Goal: Task Accomplishment & Management: Manage account settings

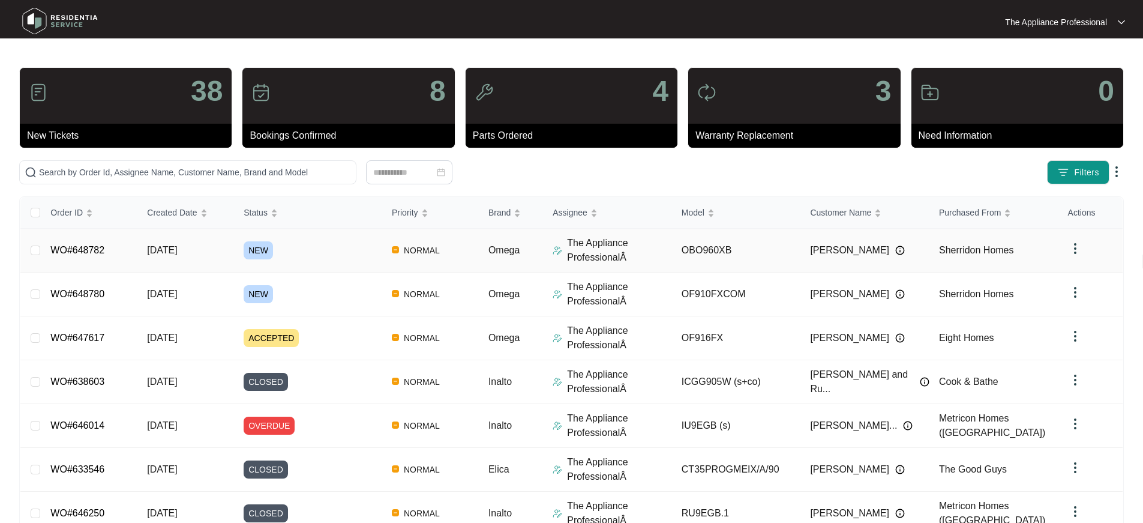
click at [160, 257] on td "[DATE]" at bounding box center [185, 251] width 97 height 44
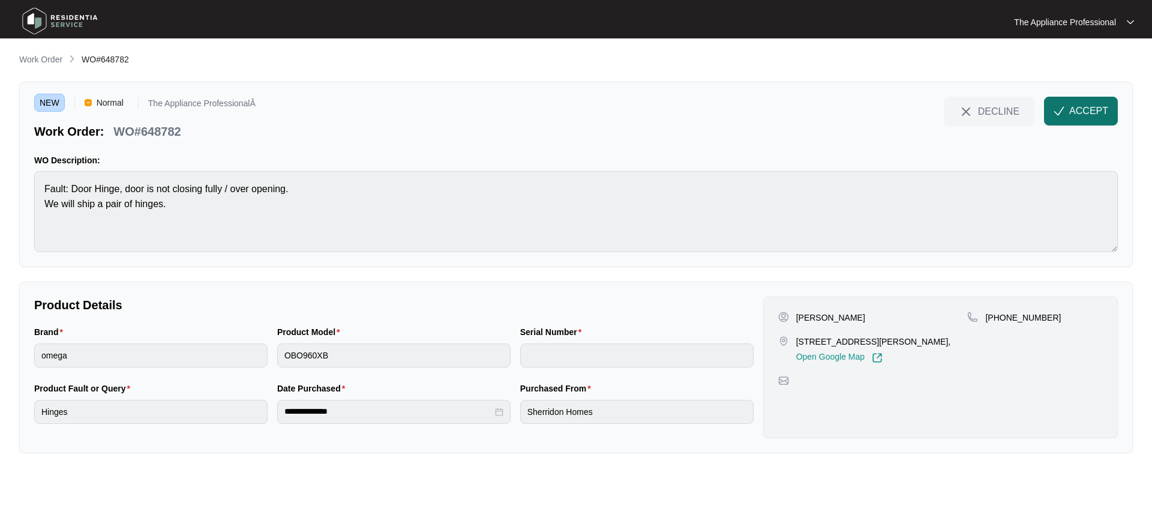
click at [1076, 113] on span "ACCEPT" at bounding box center [1088, 111] width 39 height 14
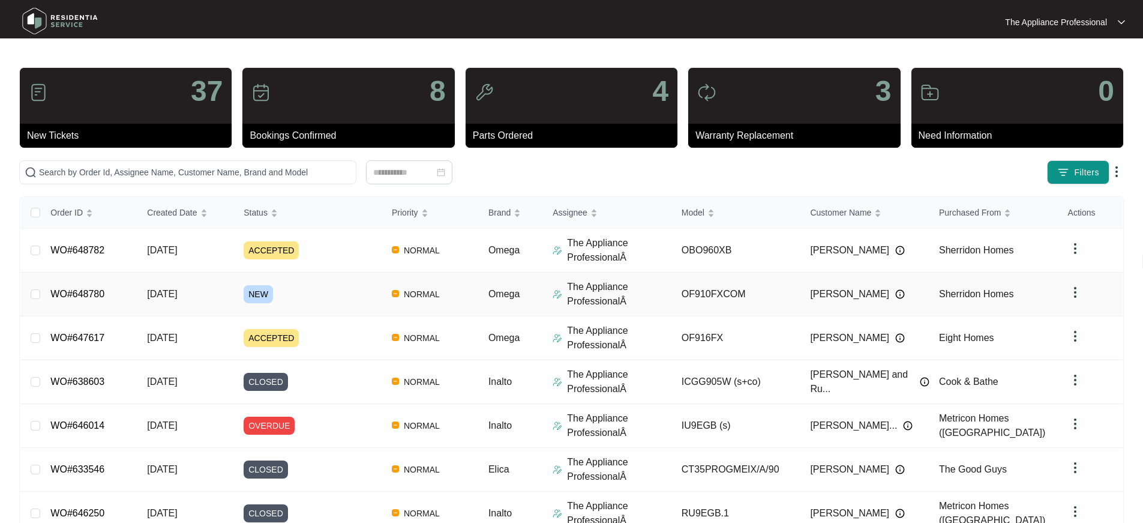
click at [199, 305] on td "[DATE]" at bounding box center [185, 294] width 97 height 44
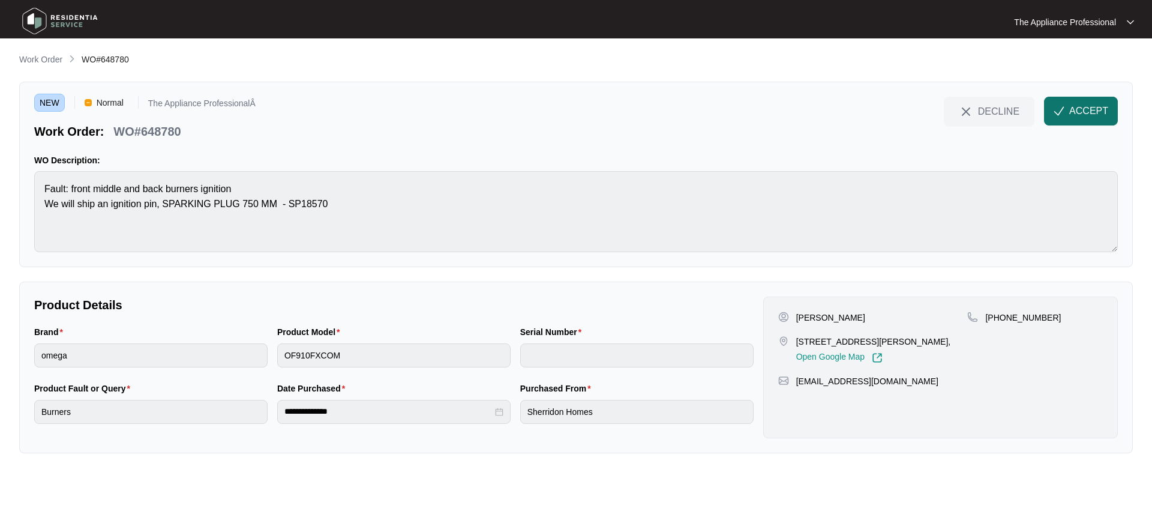
click at [1089, 118] on button "ACCEPT" at bounding box center [1081, 111] width 74 height 29
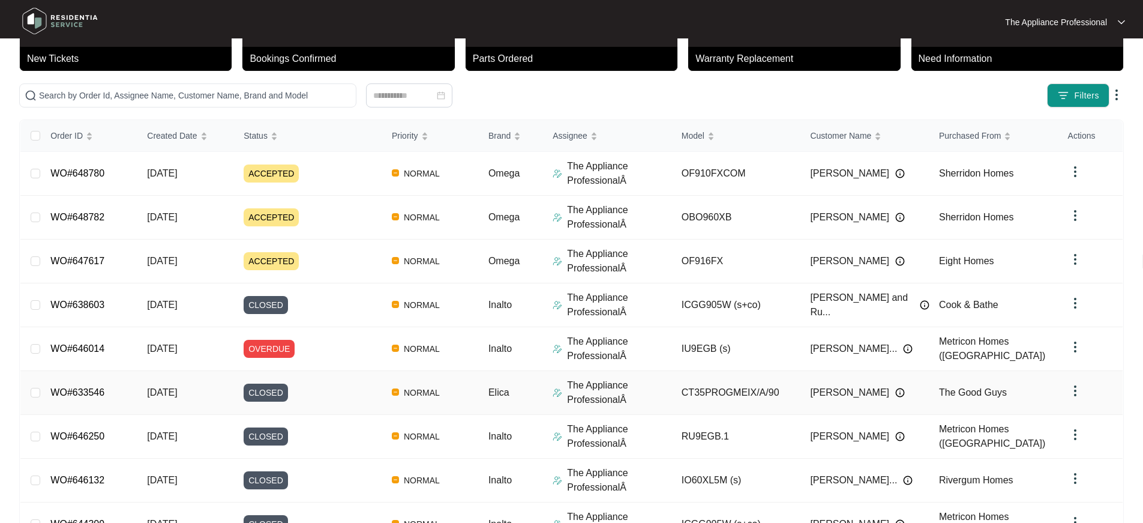
scroll to position [202, 0]
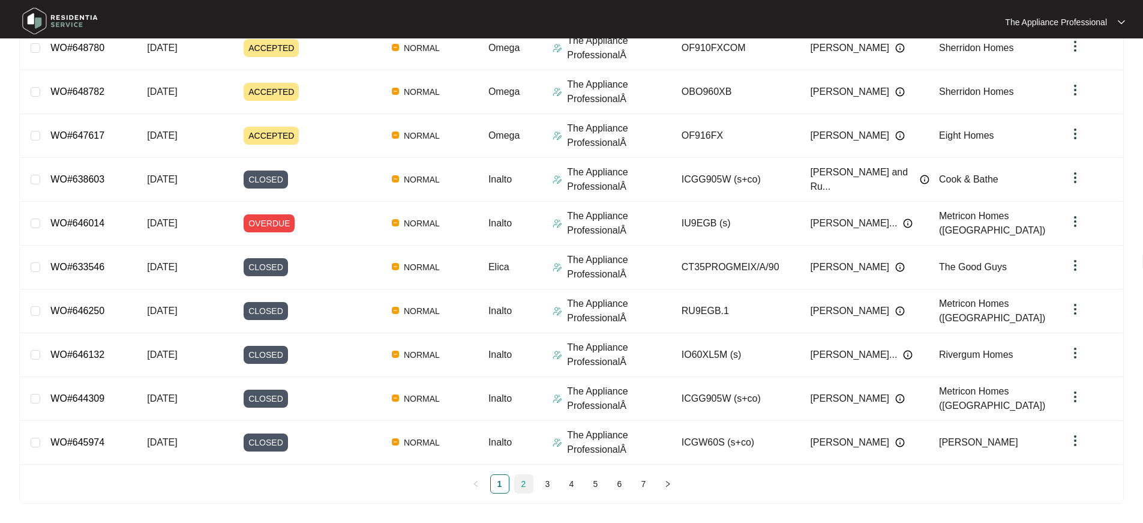
click at [518, 482] on link "2" at bounding box center [524, 484] width 18 height 18
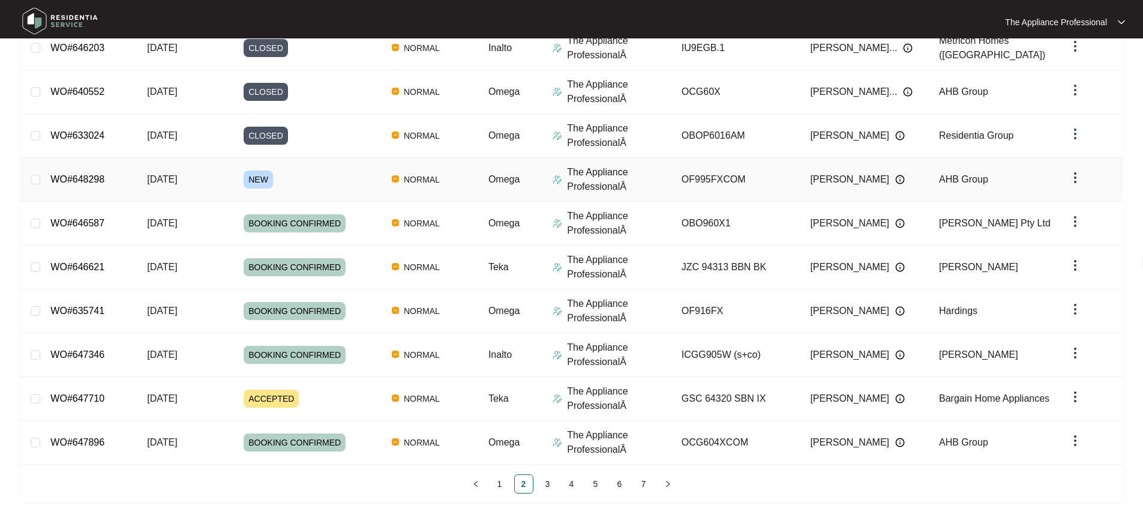
click at [162, 187] on td "[DATE]" at bounding box center [185, 180] width 97 height 44
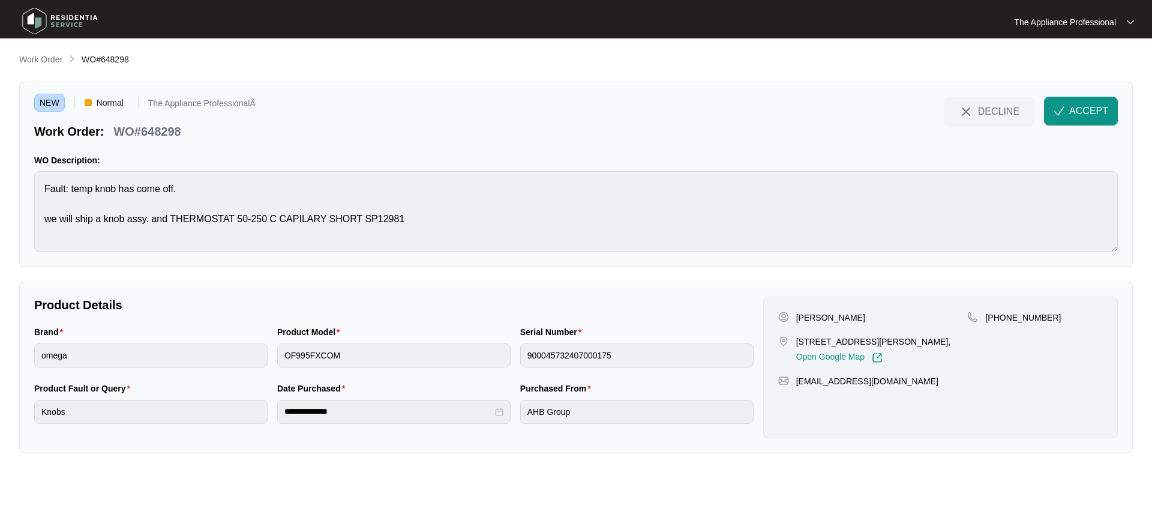
click at [1101, 113] on span "ACCEPT" at bounding box center [1088, 111] width 39 height 14
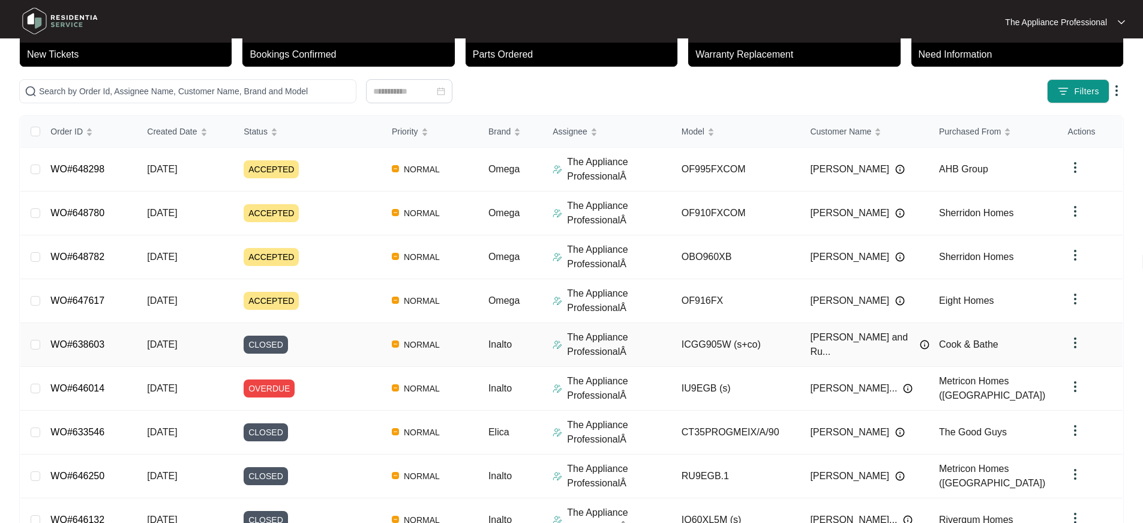
scroll to position [202, 0]
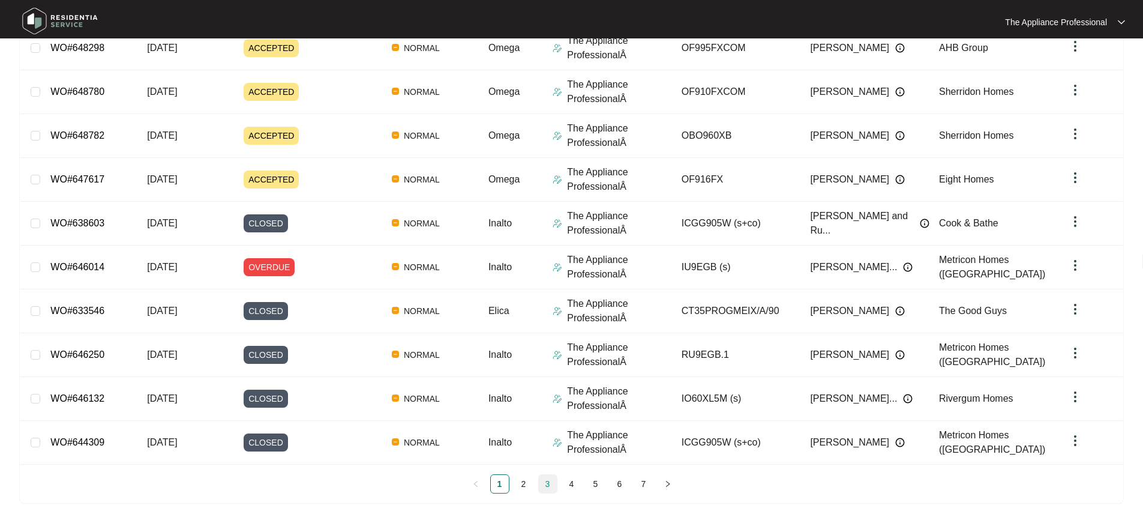
click at [544, 485] on link "3" at bounding box center [548, 484] width 18 height 18
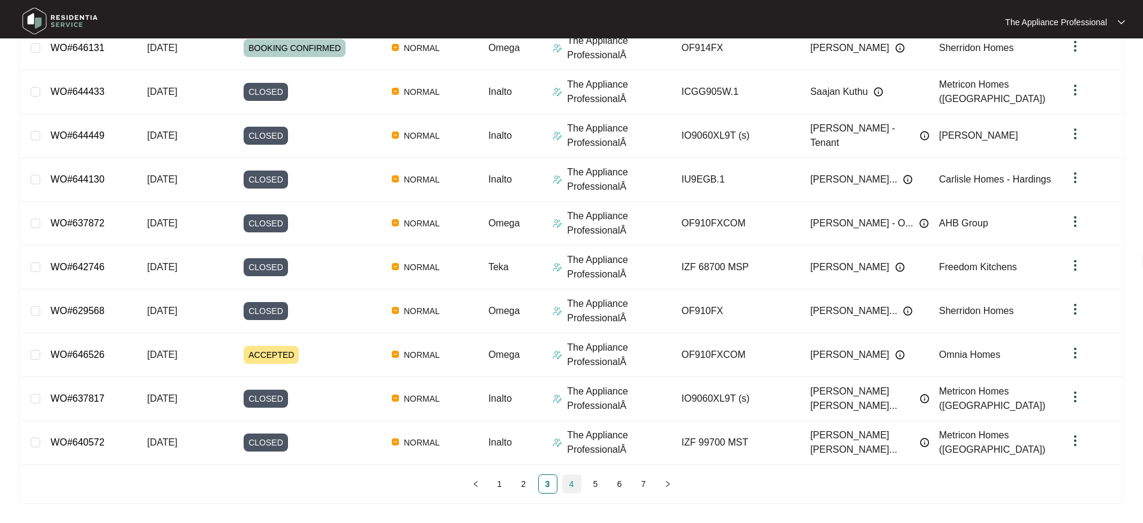
click at [572, 482] on link "4" at bounding box center [572, 484] width 18 height 18
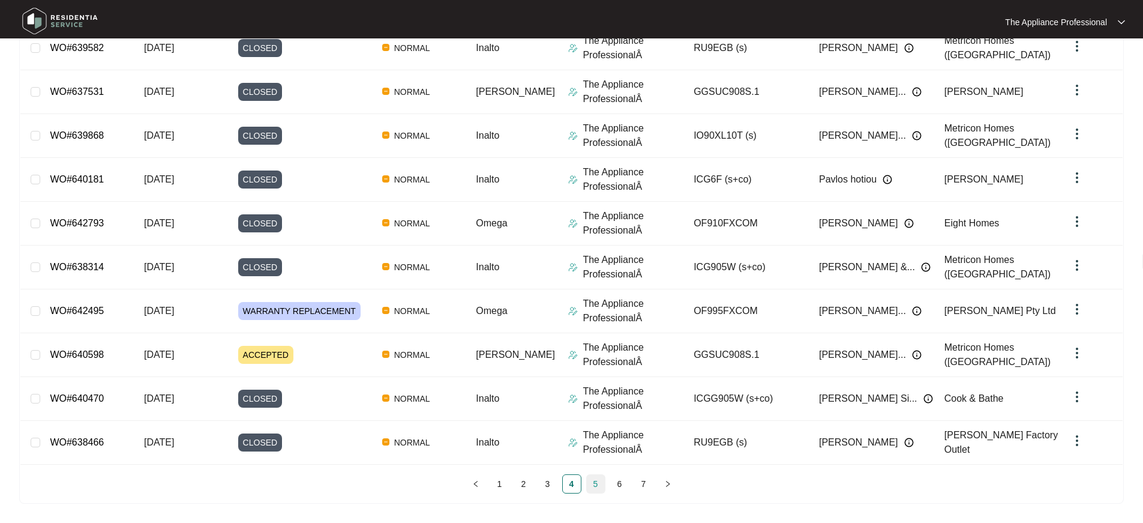
click at [593, 485] on link "5" at bounding box center [596, 484] width 18 height 18
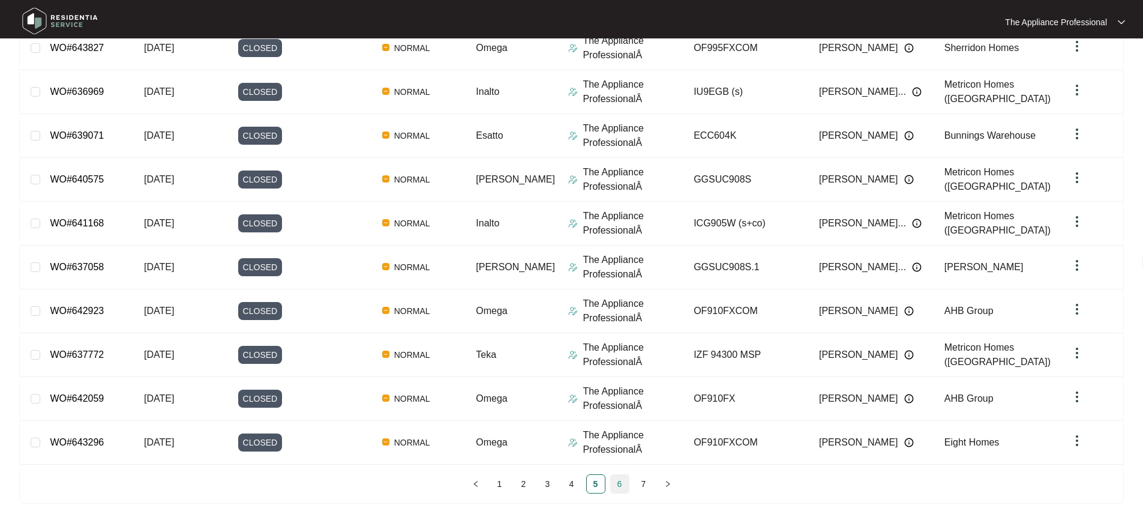
click at [617, 483] on link "6" at bounding box center [620, 484] width 18 height 18
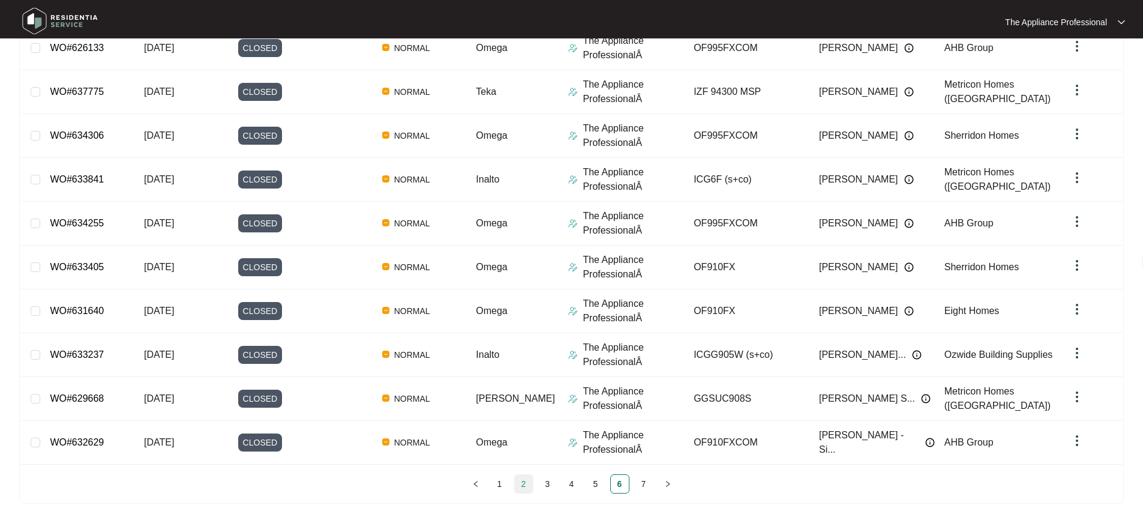
click at [526, 485] on link "2" at bounding box center [524, 484] width 18 height 18
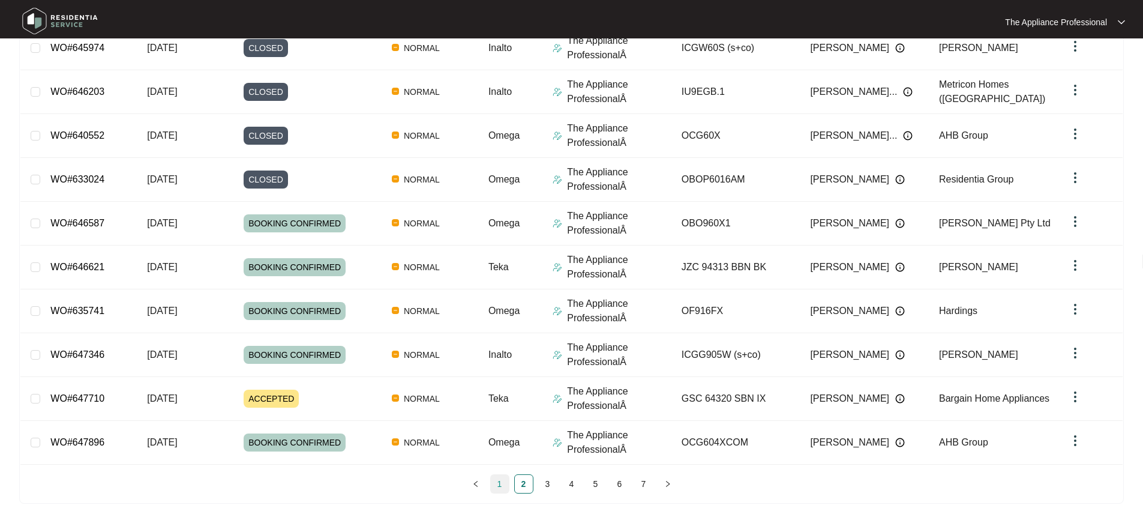
click at [494, 488] on link "1" at bounding box center [500, 484] width 18 height 18
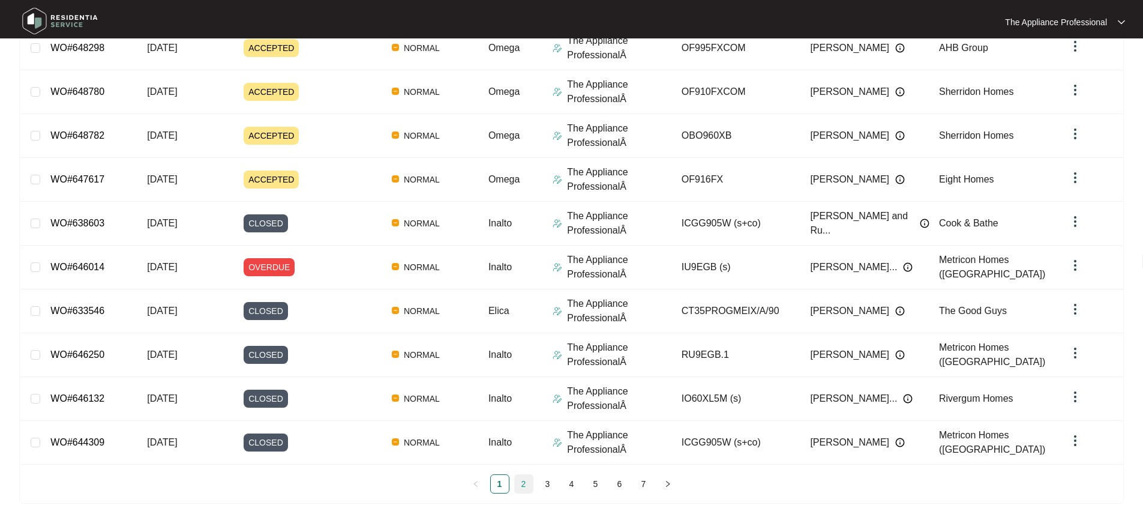
click at [525, 483] on link "2" at bounding box center [524, 484] width 18 height 18
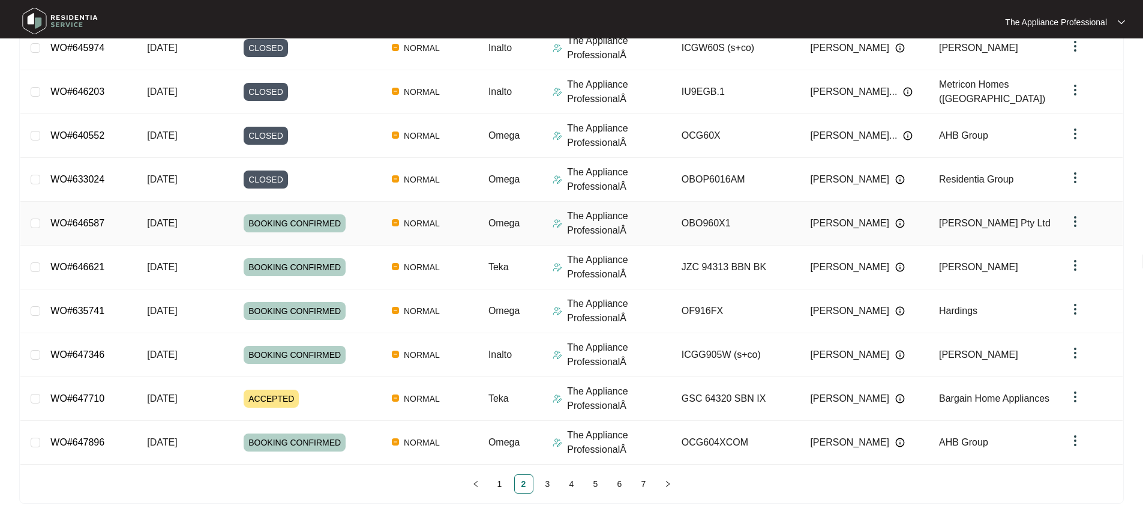
click at [156, 224] on span "[DATE]" at bounding box center [162, 223] width 30 height 10
